Goal: Find contact information: Find contact information

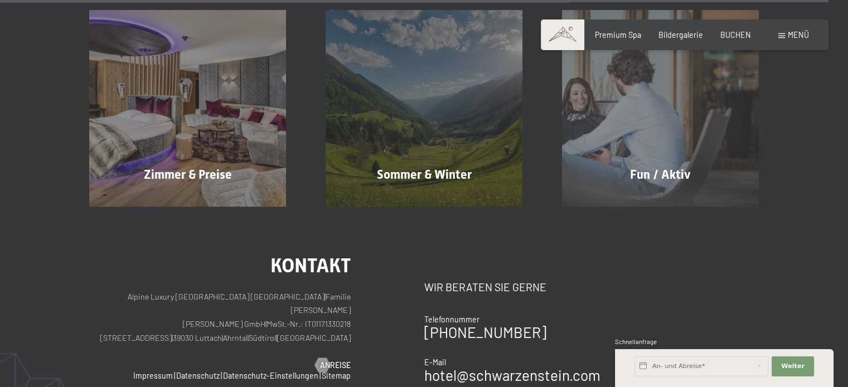
scroll to position [4683, 0]
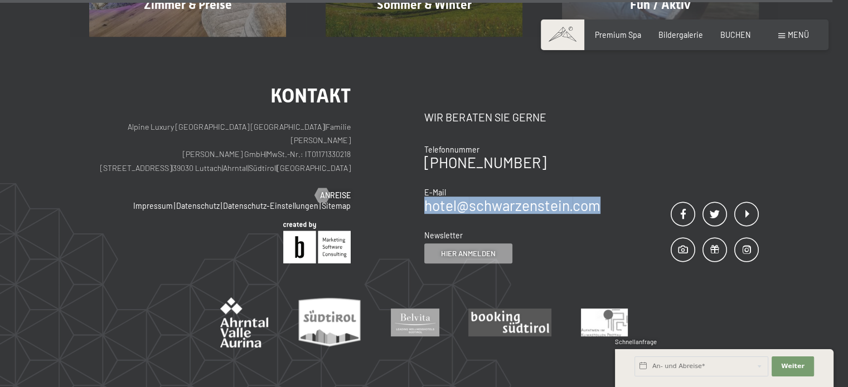
drag, startPoint x: 605, startPoint y: 182, endPoint x: 424, endPoint y: 183, distance: 181.2
click at [424, 183] on div "Kontakt Wir beraten Sie gerne Telefonnummer [PHONE_NUMBER] E-Mail hotel@ no-spa…" at bounding box center [591, 174] width 335 height 177
copy link "hotel@ no-spam. schwarzenstein. no-spam. com"
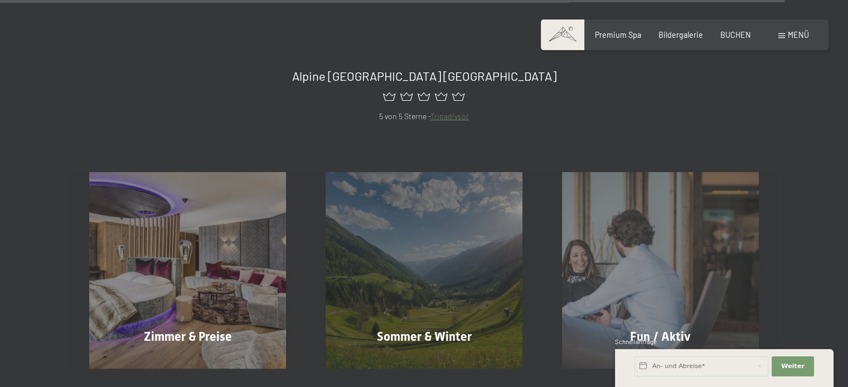
scroll to position [4348, 0]
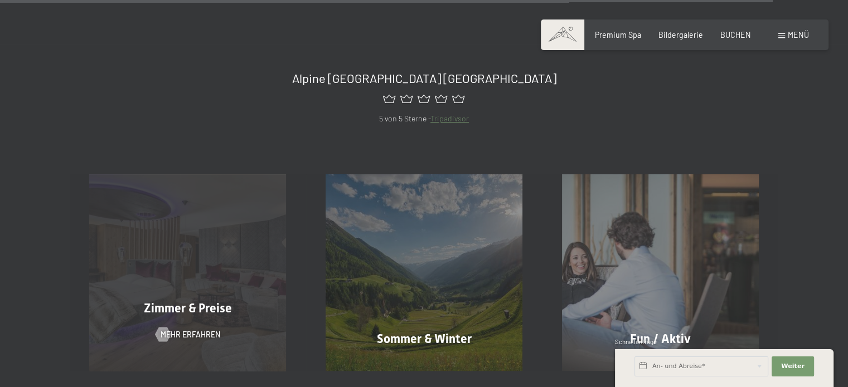
click at [216, 226] on div "Zimmer & Preise Mehr erfahren" at bounding box center [188, 272] width 236 height 197
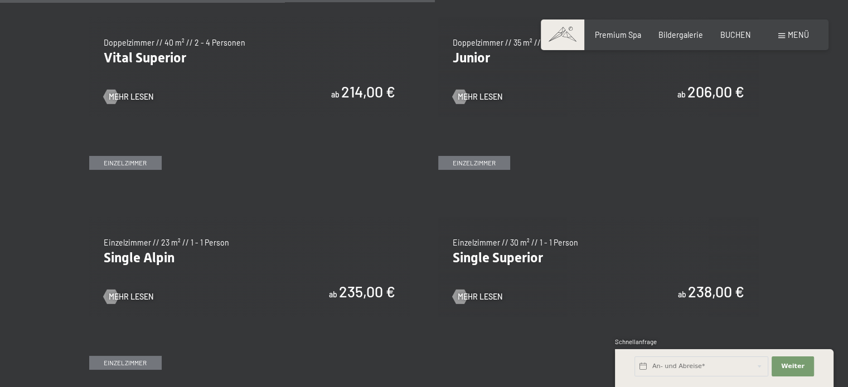
scroll to position [1617, 0]
